Goal: Task Accomplishment & Management: Use online tool/utility

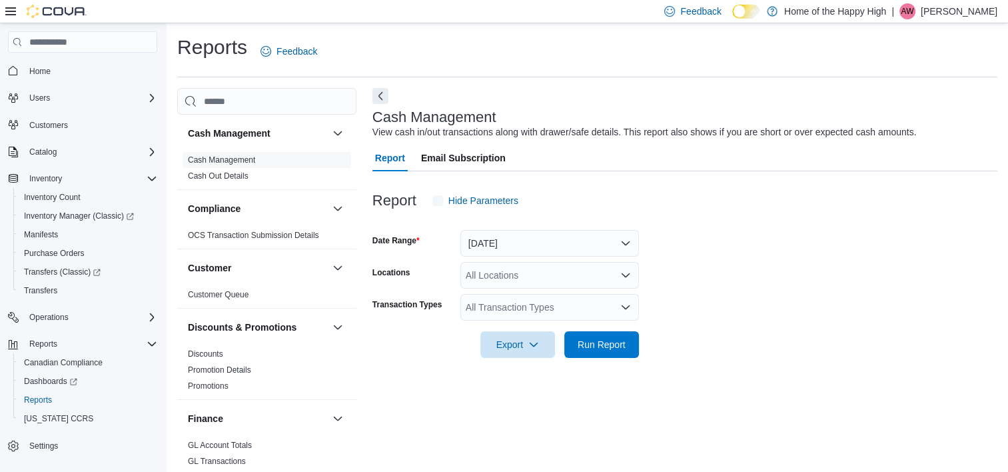
scroll to position [7, 0]
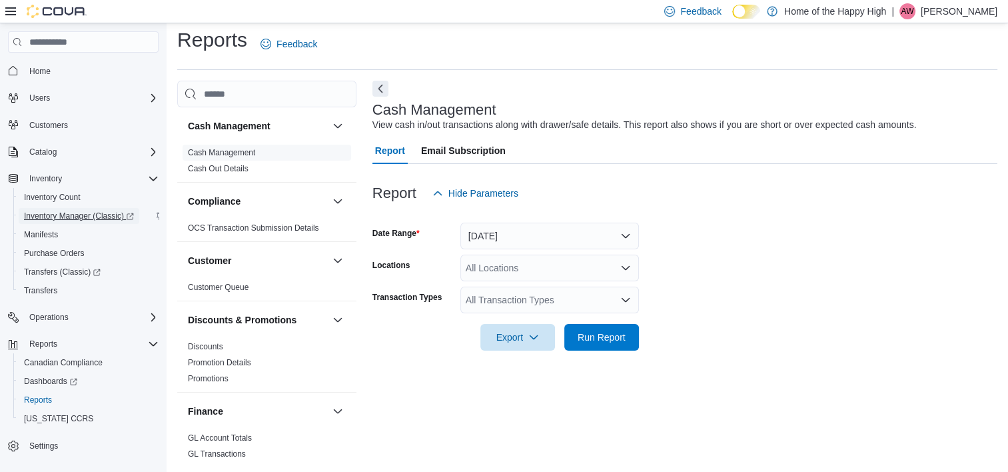
click at [76, 215] on span "Inventory Manager (Classic)" at bounding box center [79, 216] width 110 height 11
click at [59, 199] on span "Inventory Count" at bounding box center [52, 197] width 57 height 11
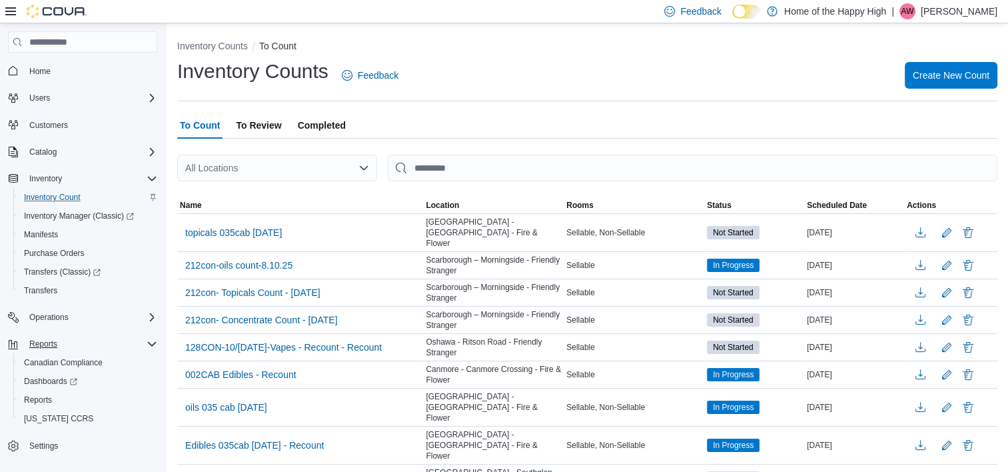
click at [151, 344] on icon "Complex example" at bounding box center [152, 344] width 11 height 11
click at [41, 398] on span "Reports" at bounding box center [38, 400] width 28 height 11
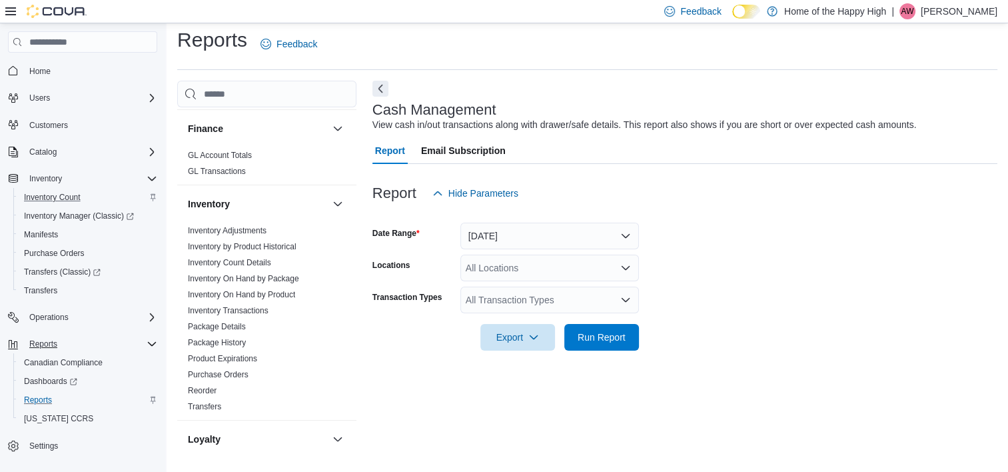
scroll to position [323, 0]
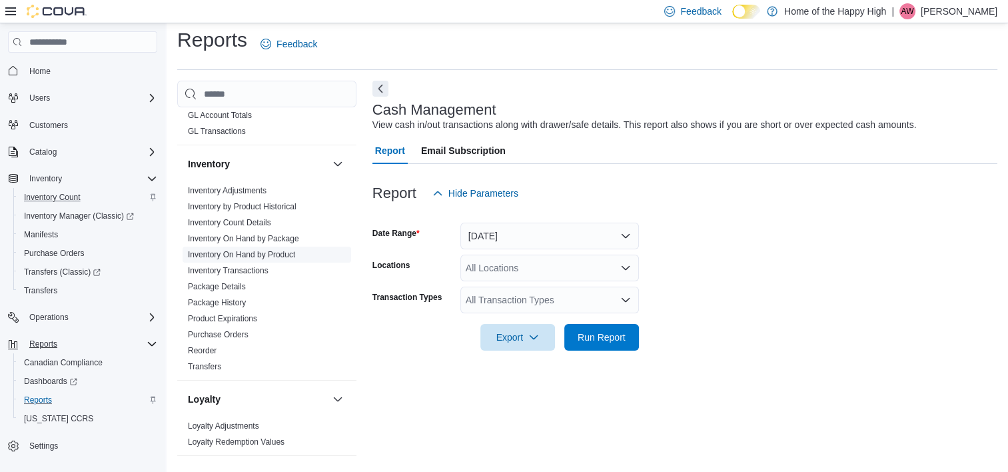
click at [284, 253] on link "Inventory On Hand by Product" at bounding box center [241, 254] width 107 height 9
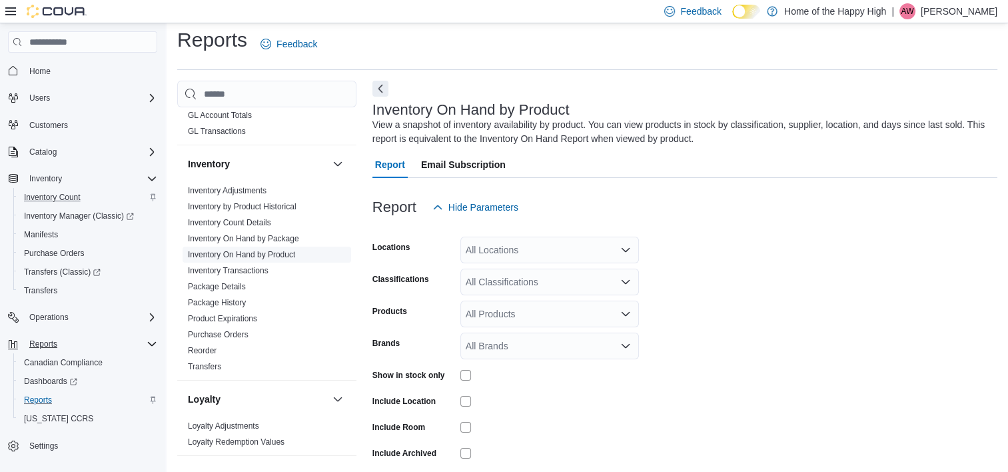
scroll to position [45, 0]
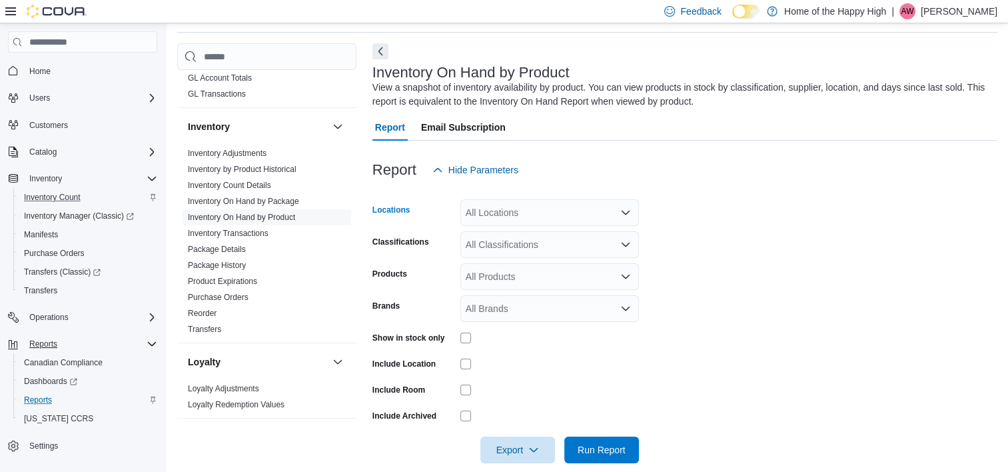
drag, startPoint x: 554, startPoint y: 201, endPoint x: 536, endPoint y: 220, distance: 26.9
click at [536, 220] on div "All Locations" at bounding box center [549, 212] width 179 height 27
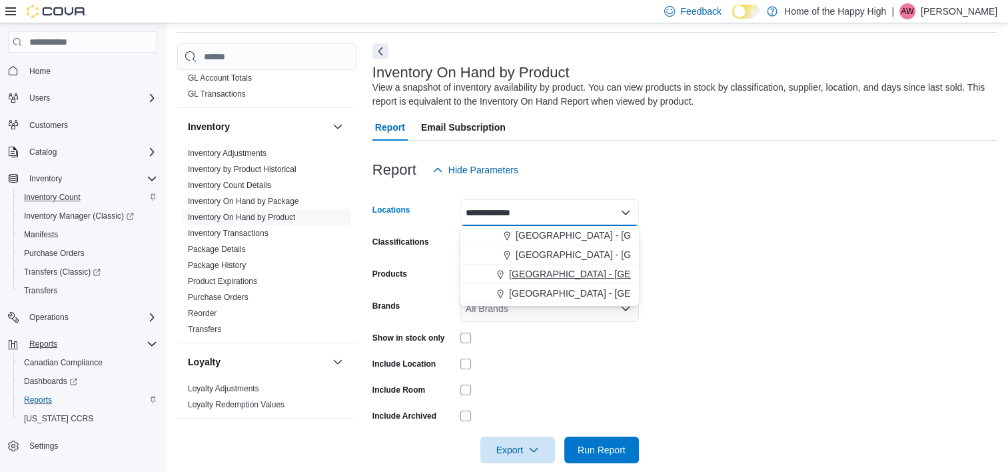
type input "**********"
click at [590, 277] on span "Sherwood Park - Park Plaza - Pop's Cannabis" at bounding box center [663, 273] width 308 height 13
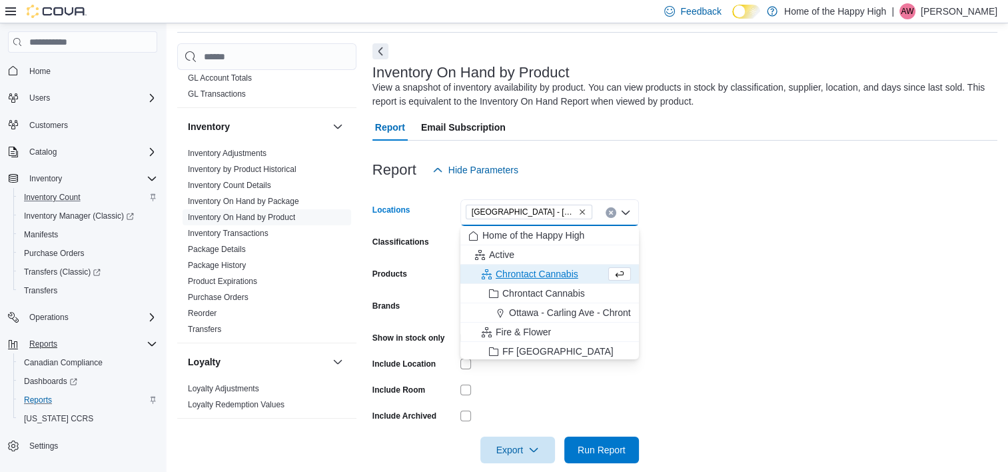
click at [681, 271] on form "Locations Sherwood Park - Park Plaza - Pop's Cannabis Combo box. Selected. Sher…" at bounding box center [685, 323] width 625 height 280
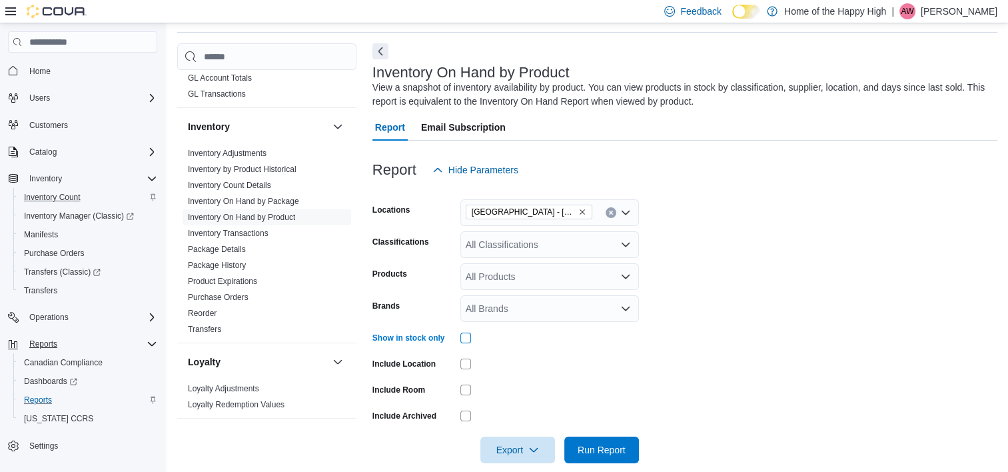
scroll to position [63, 0]
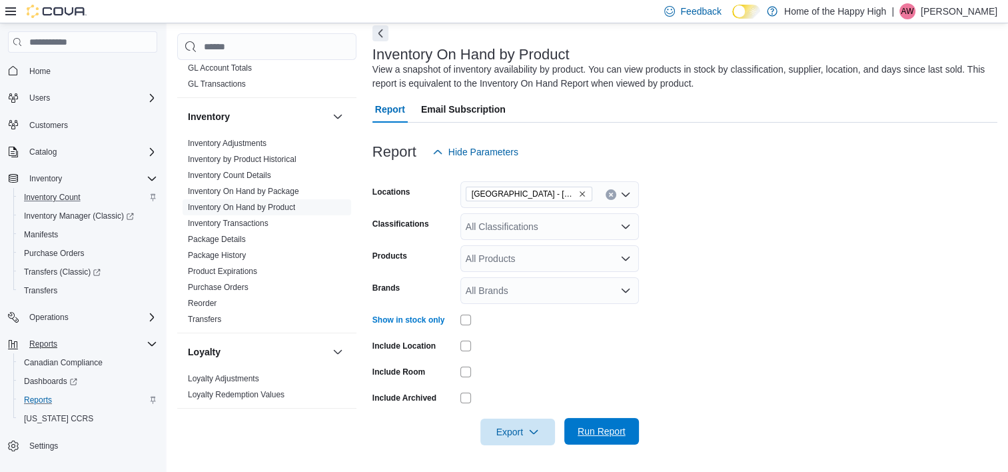
click at [588, 432] on span "Run Report" at bounding box center [602, 430] width 48 height 13
click at [497, 436] on span "Export" at bounding box center [517, 431] width 59 height 27
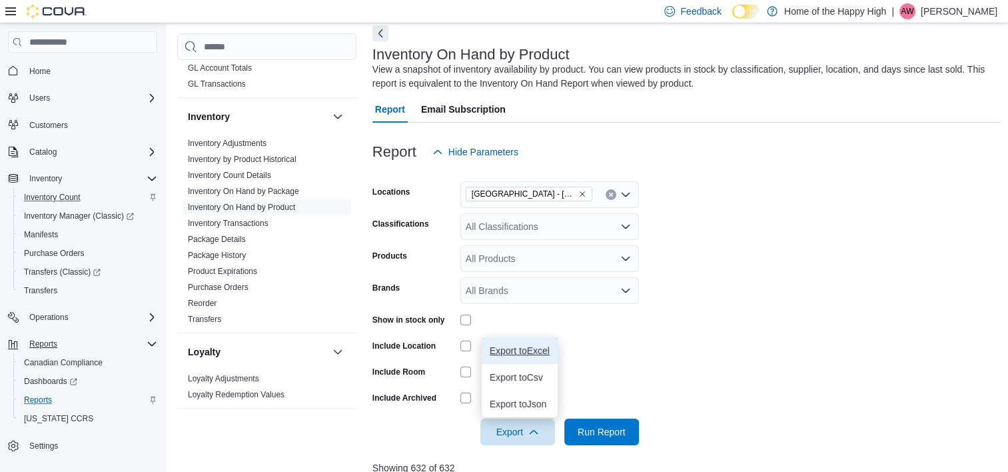
click at [546, 349] on span "Export to Excel" at bounding box center [520, 350] width 60 height 11
click at [977, 11] on p "Abby Whitson" at bounding box center [959, 11] width 77 height 16
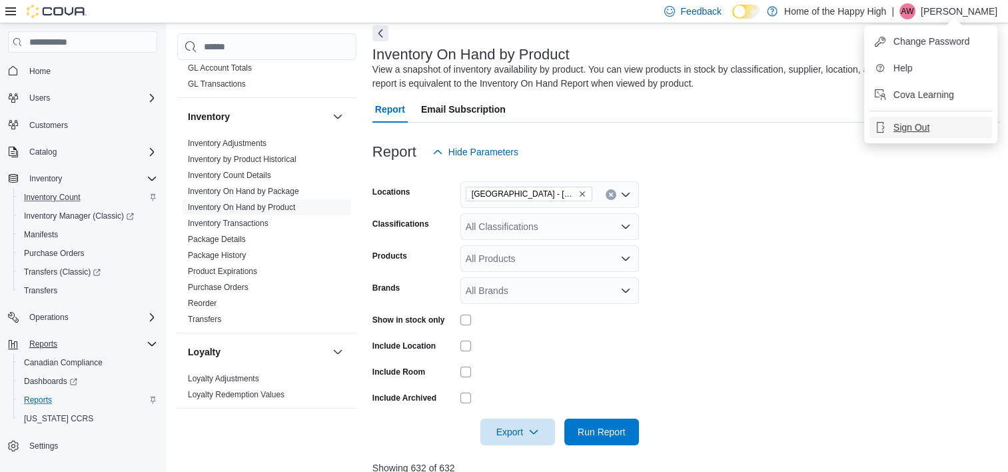
click at [904, 127] on span "Sign Out" at bounding box center [912, 127] width 36 height 13
